Goal: Obtain resource: Obtain resource

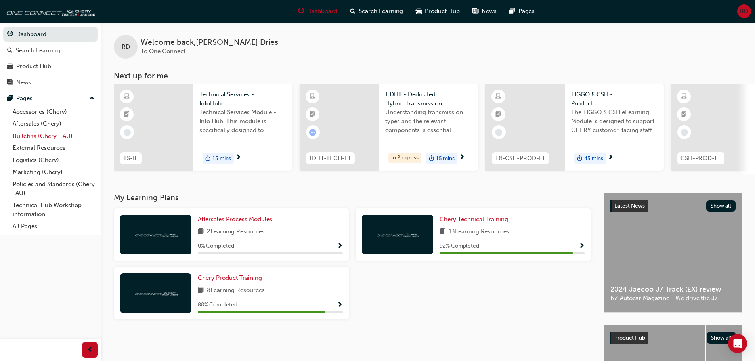
click at [29, 136] on link "Bulletins (Chery - AU)" at bounding box center [54, 136] width 88 height 12
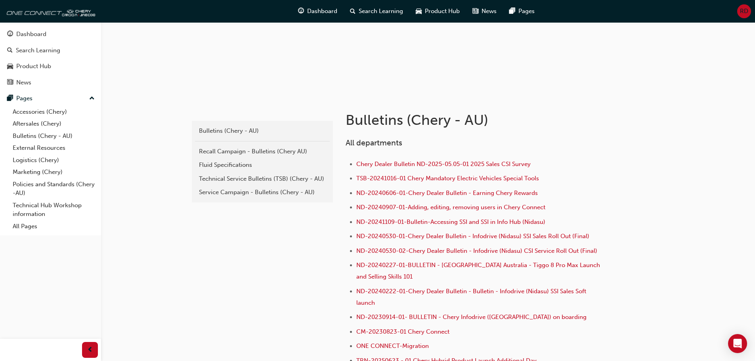
scroll to position [79, 0]
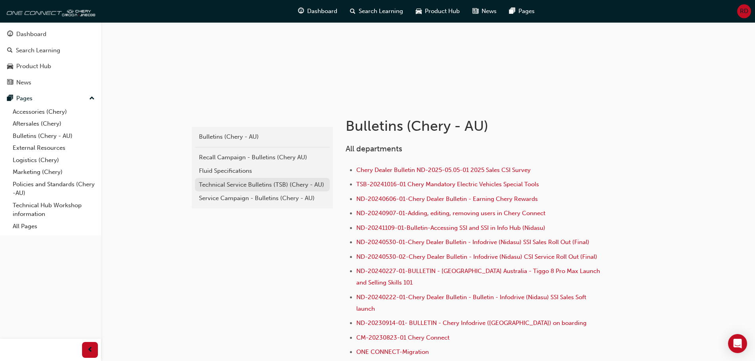
click at [247, 186] on div "Technical Service Bulletins (TSB) (Chery - AU)" at bounding box center [262, 184] width 127 height 9
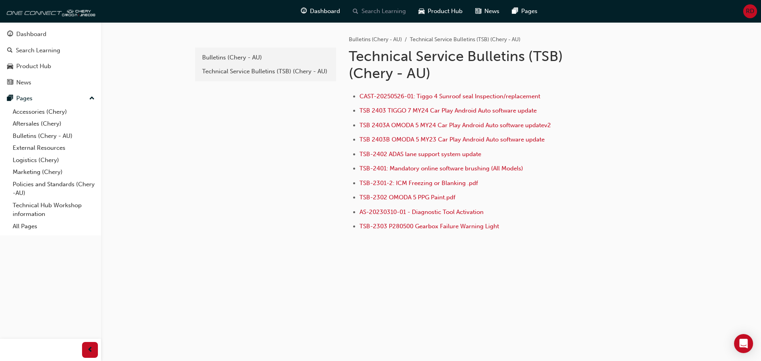
click at [358, 13] on span "search-icon" at bounding box center [356, 11] width 6 height 10
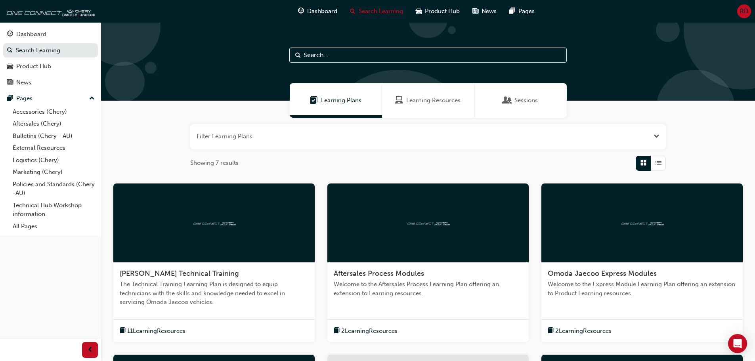
click at [347, 49] on input "text" at bounding box center [427, 55] width 277 height 15
type input "2302"
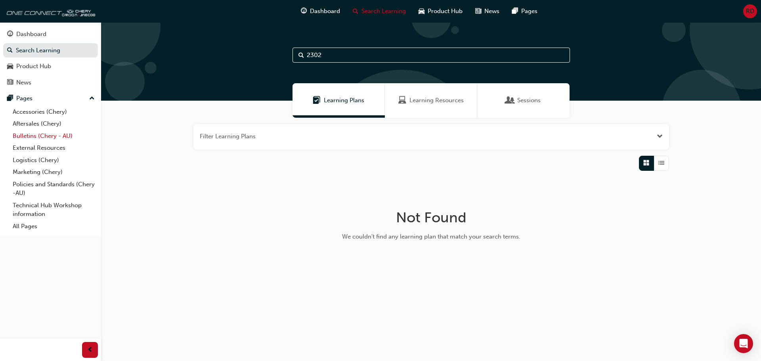
click at [22, 133] on link "Bulletins (Chery - AU)" at bounding box center [54, 136] width 88 height 12
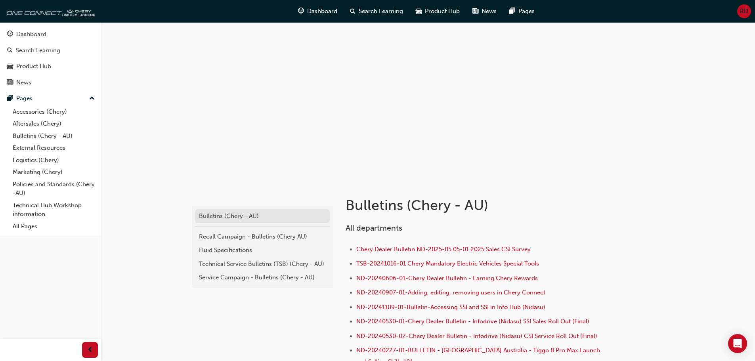
click at [214, 214] on div "Bulletins (Chery - AU)" at bounding box center [262, 216] width 127 height 9
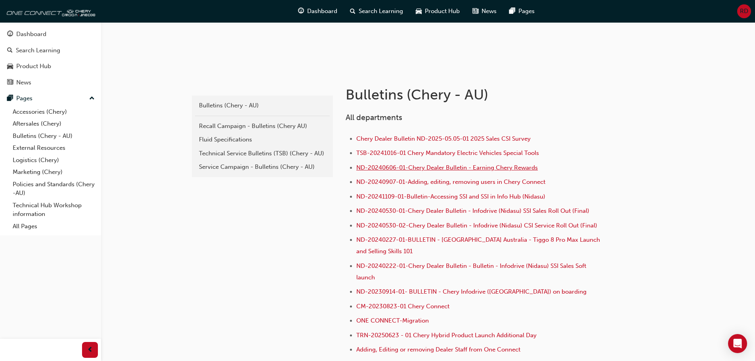
scroll to position [40, 0]
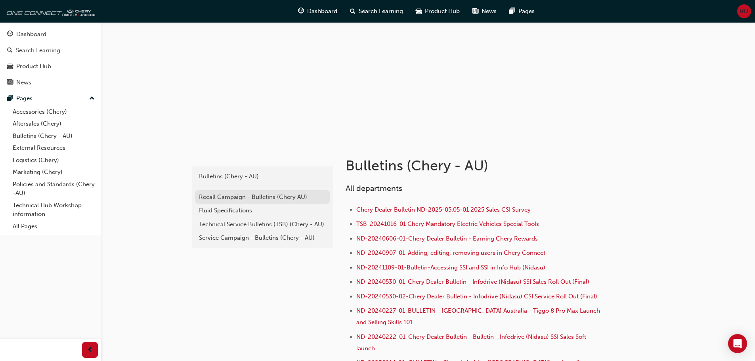
click at [224, 194] on div "Recall Campaign - Bulletins (Chery AU)" at bounding box center [262, 197] width 127 height 9
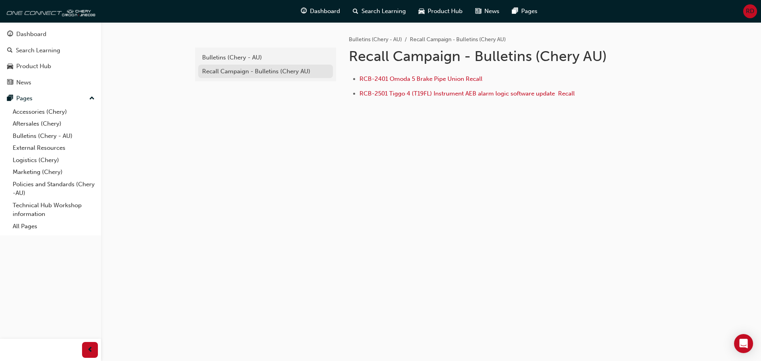
click at [238, 75] on div "Recall Campaign - Bulletins (Chery AU)" at bounding box center [265, 71] width 127 height 9
click at [222, 56] on div "Bulletins (Chery - AU)" at bounding box center [265, 57] width 127 height 9
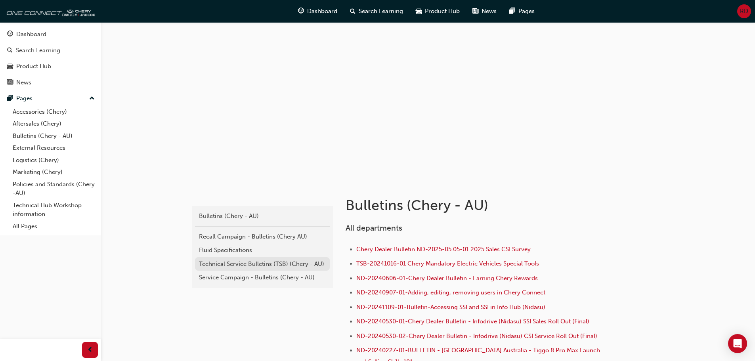
click at [226, 262] on div "Technical Service Bulletins (TSB) (Chery - AU)" at bounding box center [262, 264] width 127 height 9
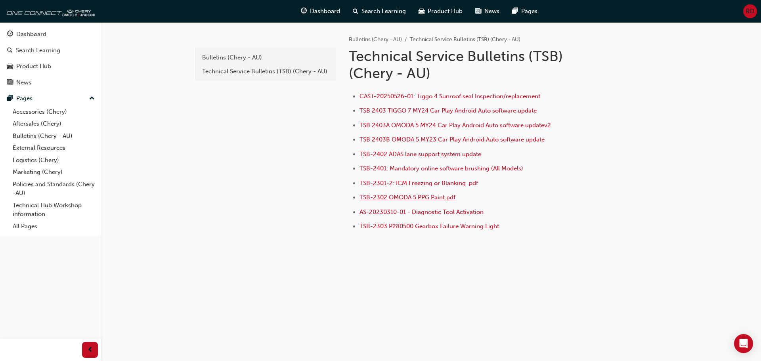
click at [373, 199] on span "TSB-2302 OMODA 5 PPG Paint.pdf" at bounding box center [408, 197] width 96 height 7
click at [229, 55] on div "Bulletins (Chery - AU)" at bounding box center [265, 57] width 127 height 9
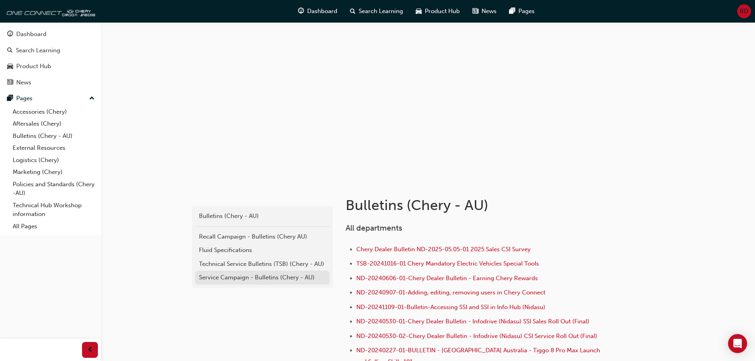
click at [217, 277] on div "Service Campaign - Bulletins (Chery - AU)" at bounding box center [262, 277] width 127 height 9
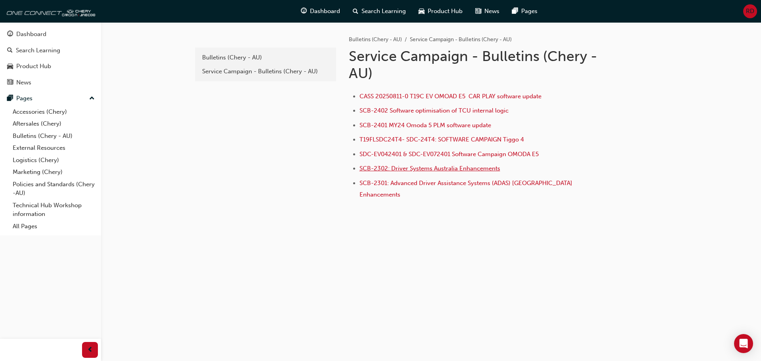
click at [366, 168] on span "SCB-2302: Driver Systems Australia Enhancements" at bounding box center [430, 168] width 141 height 7
